Goal: Find specific page/section: Find specific page/section

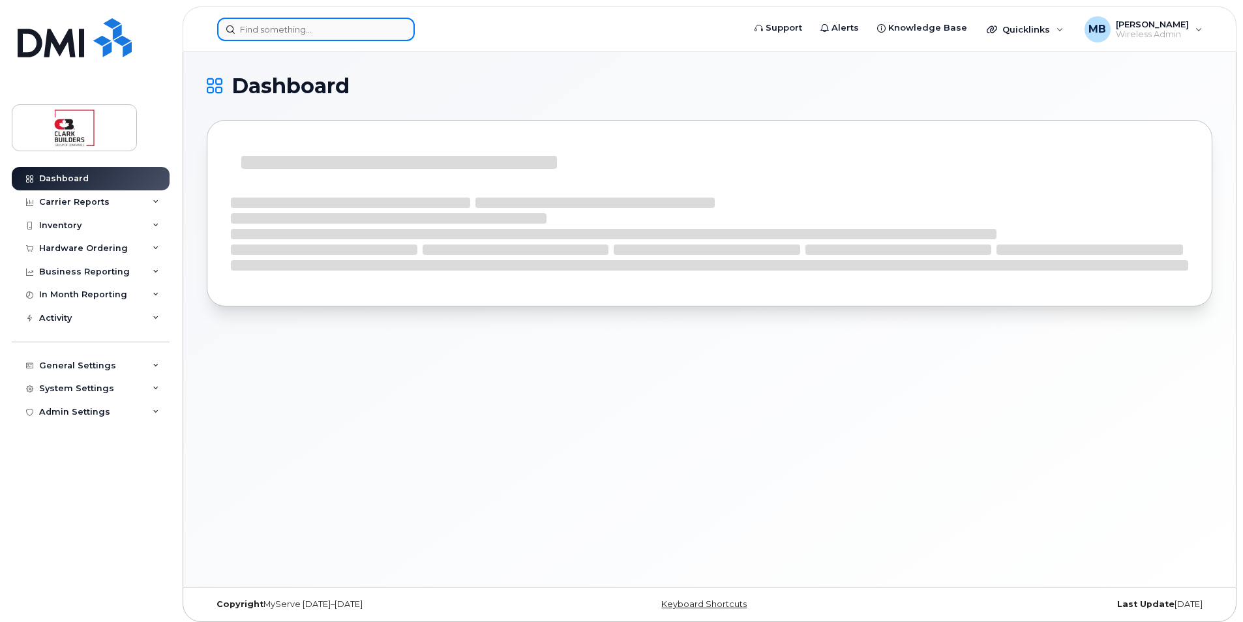
click at [316, 31] on input at bounding box center [316, 29] width 198 height 23
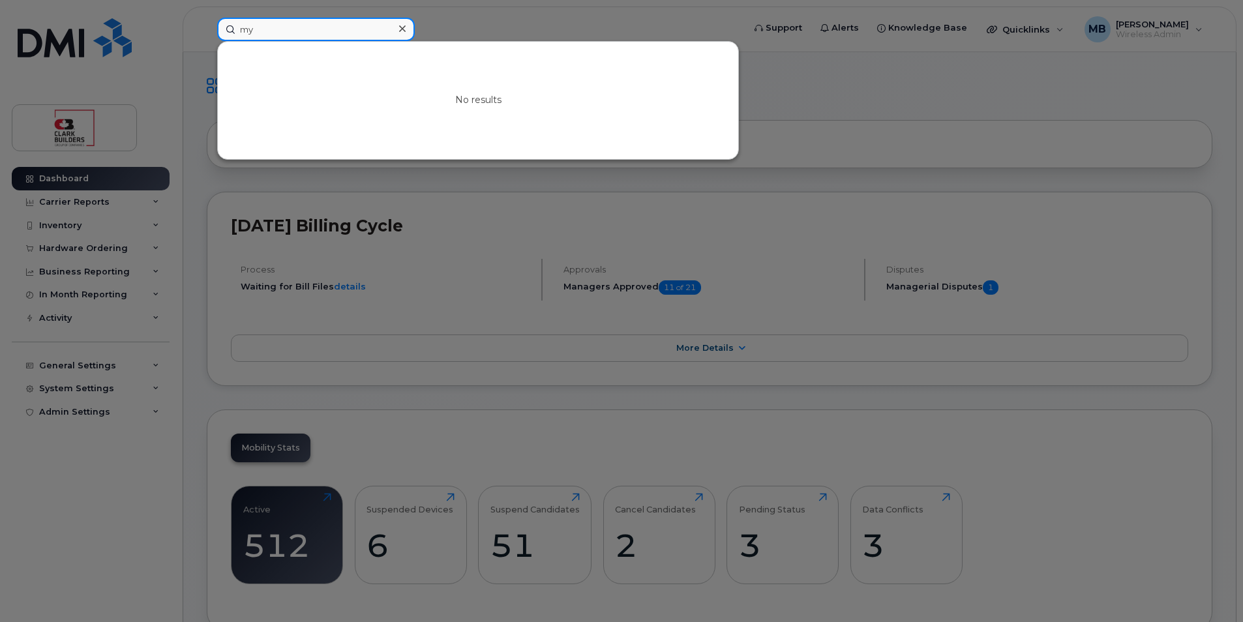
type input "m"
click at [275, 29] on input at bounding box center [316, 29] width 198 height 23
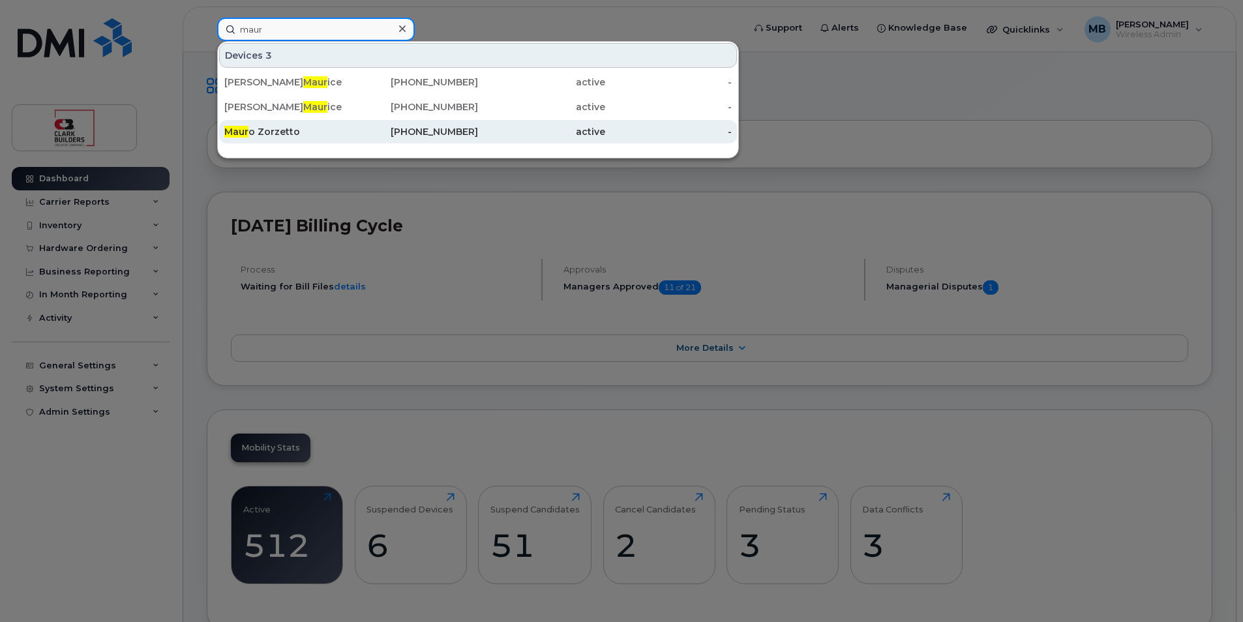
type input "maur"
click at [315, 132] on div "Maur o Zorzetto" at bounding box center [287, 131] width 127 height 13
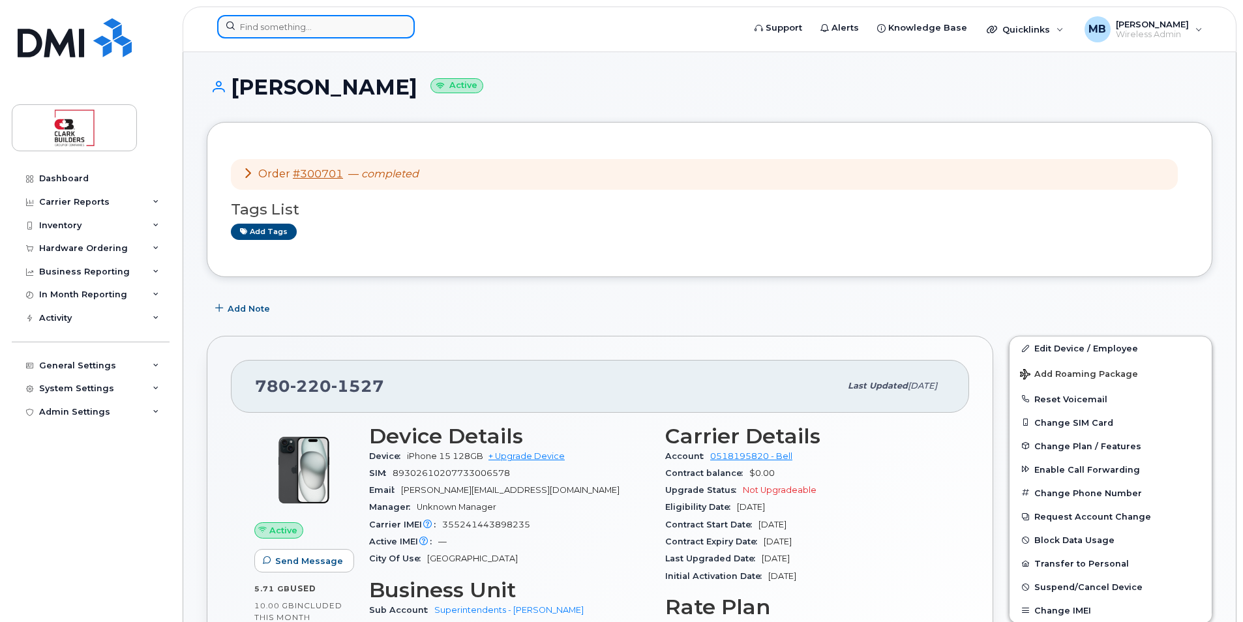
click at [300, 18] on input at bounding box center [316, 26] width 198 height 23
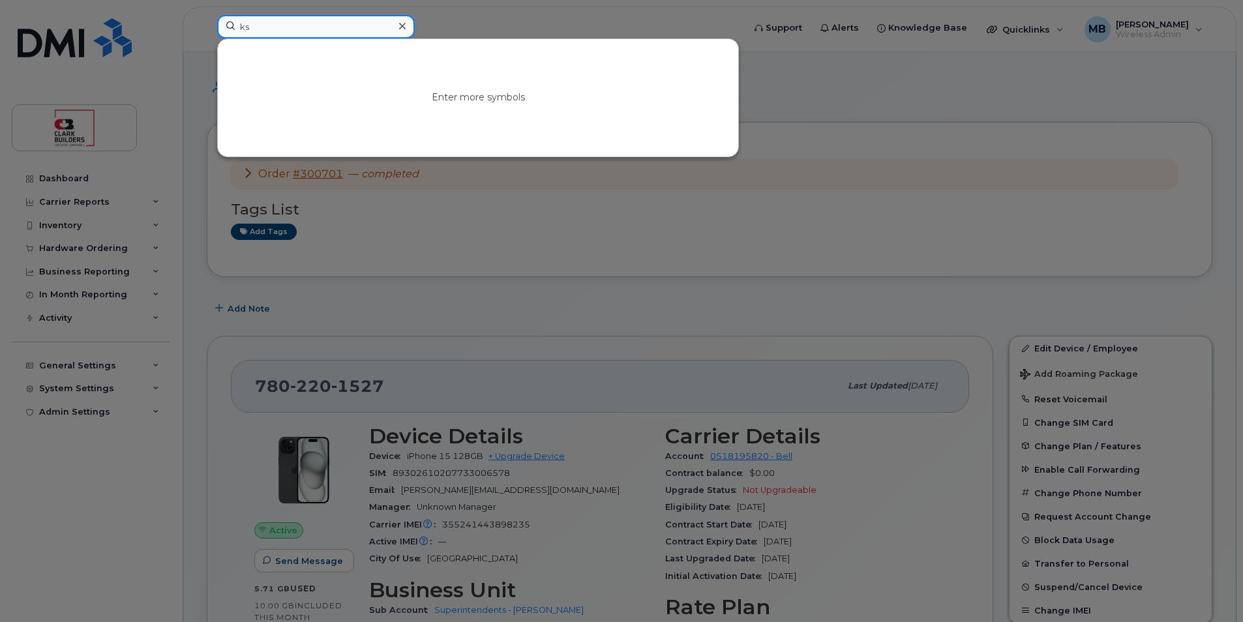
type input "k"
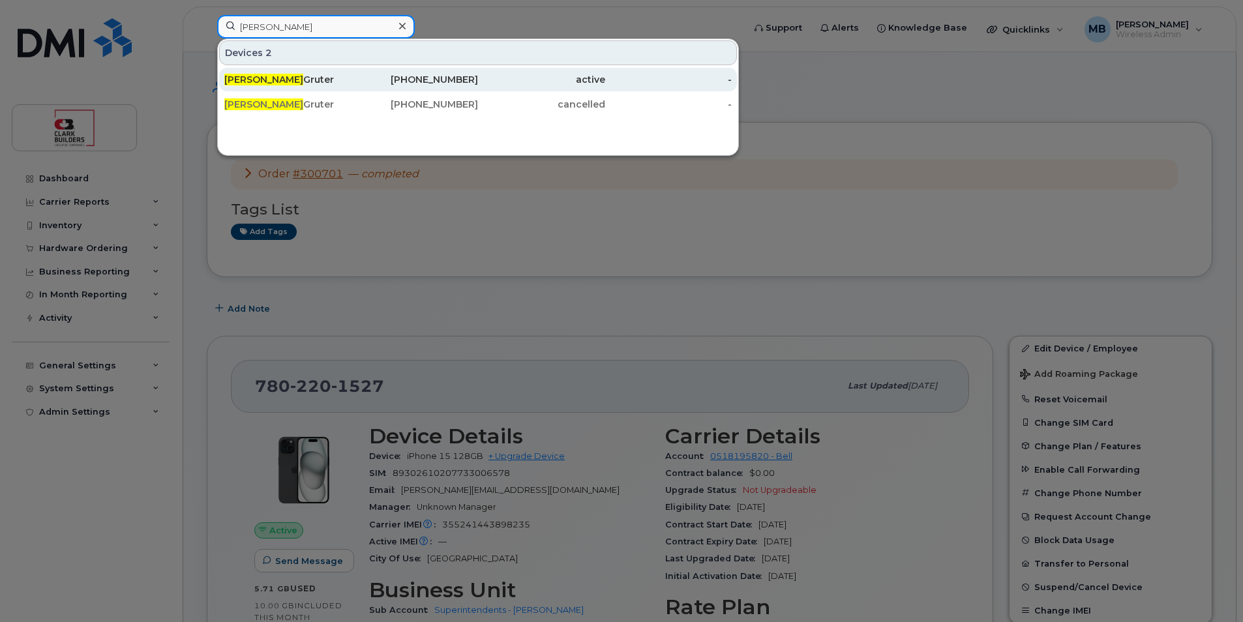
type input "karl"
click at [314, 76] on div "Karl Gruter" at bounding box center [287, 79] width 127 height 13
